Goal: Information Seeking & Learning: Learn about a topic

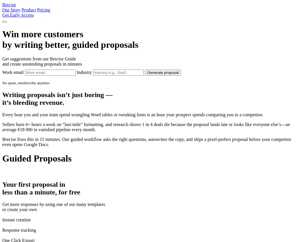
click at [243, 50] on h1 "Win more customers by writing better, guided proposals" at bounding box center [150, 39] width 296 height 21
click at [195, 50] on h1 "Win more customers by writing better, guided proposals" at bounding box center [150, 39] width 296 height 21
